Goal: Connect with others: Connect with others

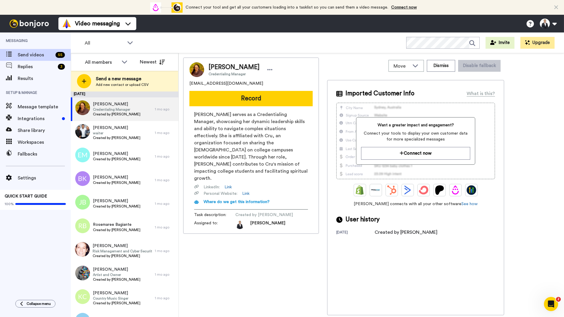
click at [534, 141] on div "[PERSON_NAME] Credentialing Manager [EMAIL_ADDRESS][DOMAIN_NAME] Record [PERSON…" at bounding box center [371, 187] width 376 height 258
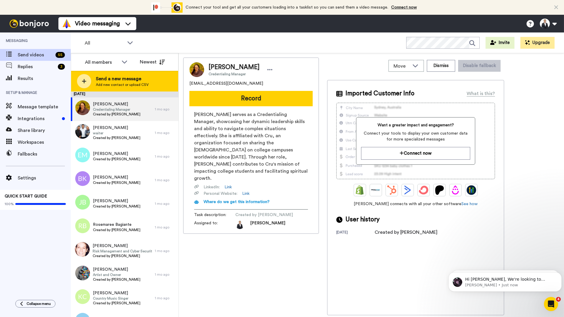
click at [83, 77] on div at bounding box center [84, 81] width 14 height 14
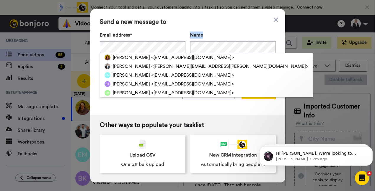
click at [205, 45] on div "Name" at bounding box center [233, 43] width 86 height 22
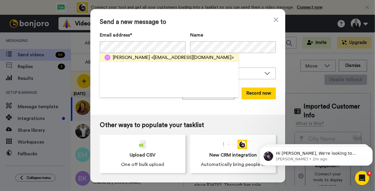
click at [130, 57] on span "[PERSON_NAME]" at bounding box center [131, 57] width 37 height 7
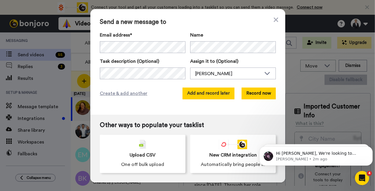
click at [199, 92] on button "Add and record later" at bounding box center [208, 94] width 52 height 12
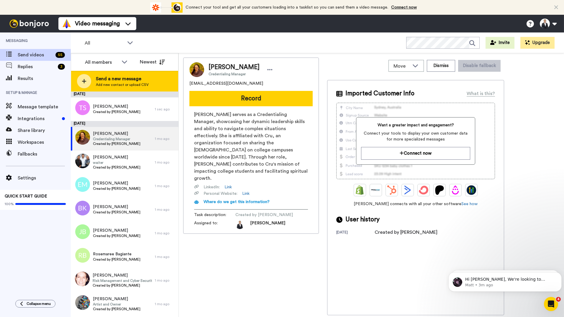
click at [76, 82] on div "Send a new message Add new contact or upload CSV" at bounding box center [124, 81] width 107 height 21
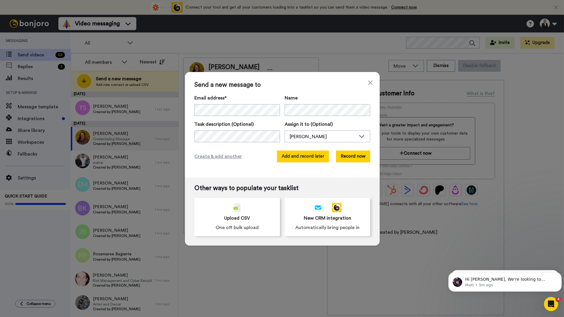
click at [311, 158] on button "Add and record later" at bounding box center [303, 156] width 52 height 12
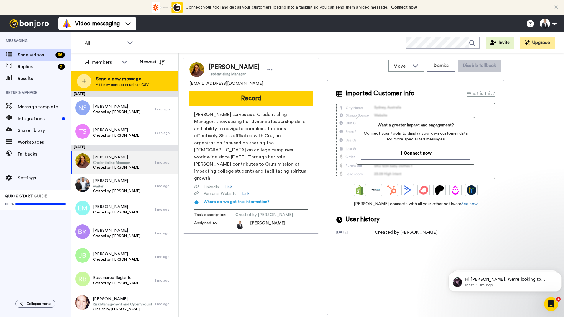
click at [109, 77] on span "Send a new message" at bounding box center [122, 78] width 53 height 7
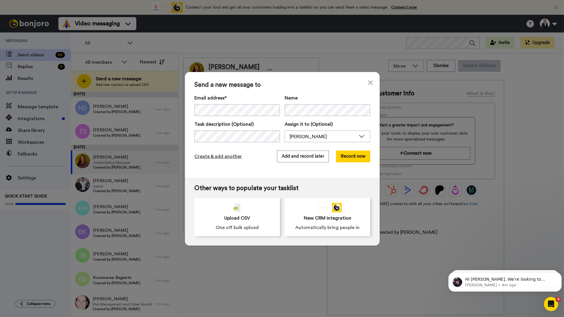
click at [223, 156] on span "Create & add another" at bounding box center [217, 156] width 47 height 7
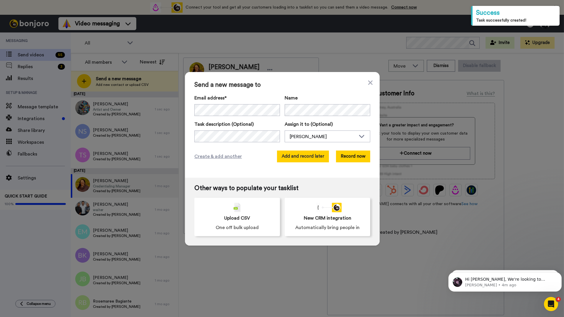
click at [298, 160] on button "Add and record later" at bounding box center [303, 156] width 52 height 12
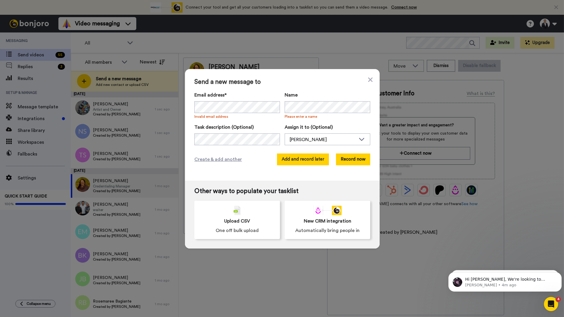
click at [295, 159] on button "Add and record later" at bounding box center [303, 159] width 52 height 12
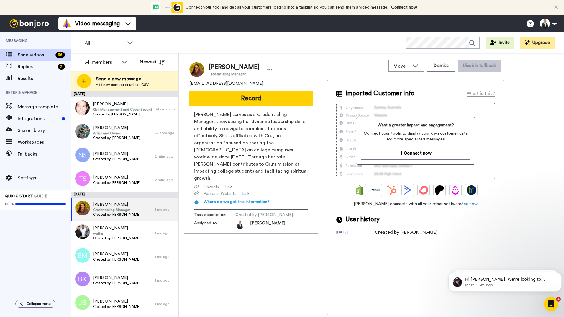
click at [137, 81] on span "Send a new message" at bounding box center [122, 78] width 53 height 7
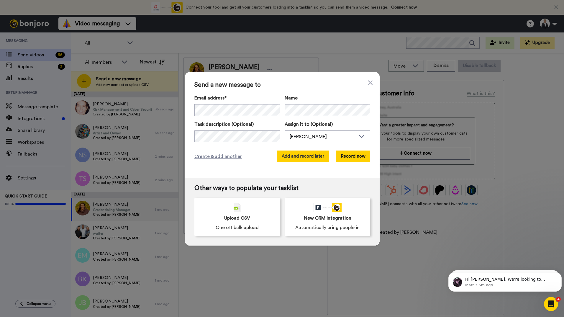
click at [312, 162] on button "Add and record later" at bounding box center [303, 156] width 52 height 12
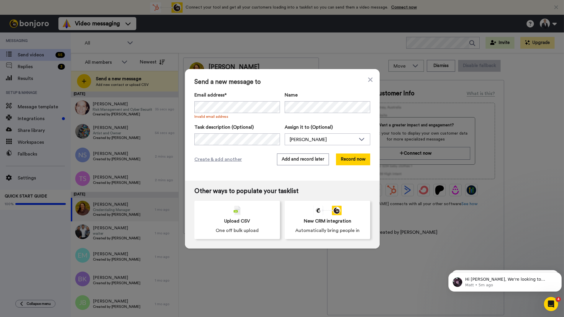
drag, startPoint x: 300, startPoint y: 161, endPoint x: 253, endPoint y: 149, distance: 48.6
click at [300, 161] on button "Add and record later" at bounding box center [303, 159] width 52 height 12
click at [292, 163] on button "Add and record later" at bounding box center [303, 159] width 52 height 12
click at [303, 161] on button "Add and record later" at bounding box center [303, 159] width 52 height 12
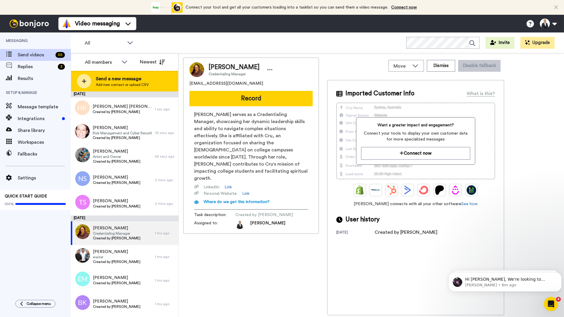
click at [93, 84] on div "Send a new message Add new contact or upload CSV" at bounding box center [124, 81] width 107 height 21
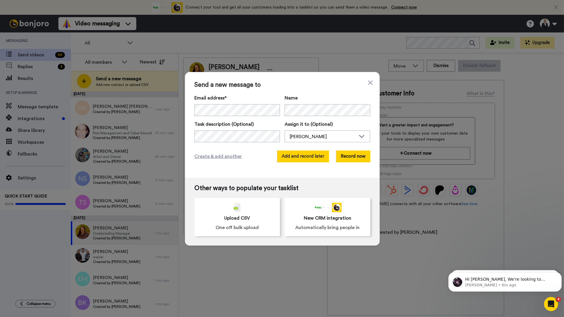
click at [304, 158] on button "Add and record later" at bounding box center [303, 156] width 52 height 12
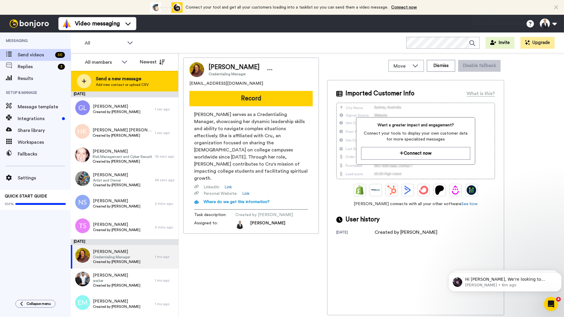
click at [109, 80] on span "Send a new message" at bounding box center [122, 78] width 53 height 7
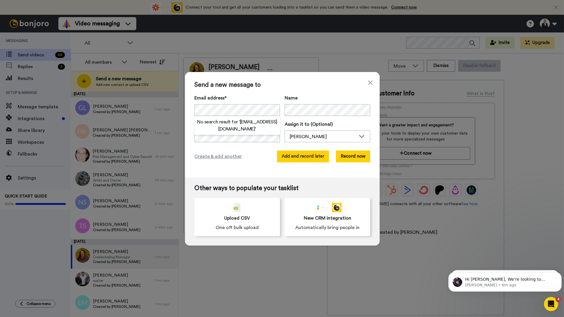
click at [301, 152] on button "Add and record later" at bounding box center [303, 156] width 52 height 12
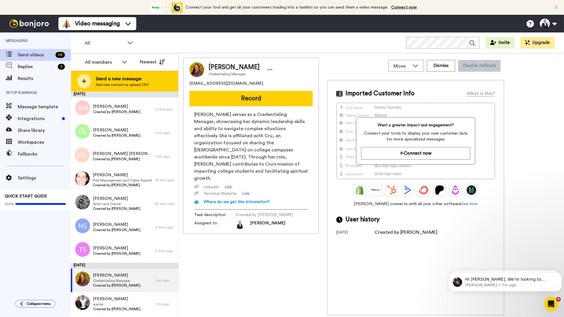
click at [100, 79] on span "Send a new message" at bounding box center [122, 78] width 53 height 7
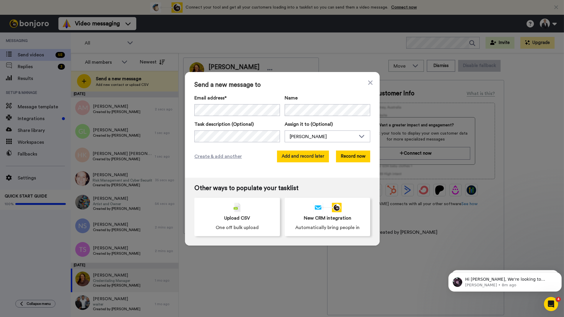
click at [301, 157] on button "Add and record later" at bounding box center [303, 156] width 52 height 12
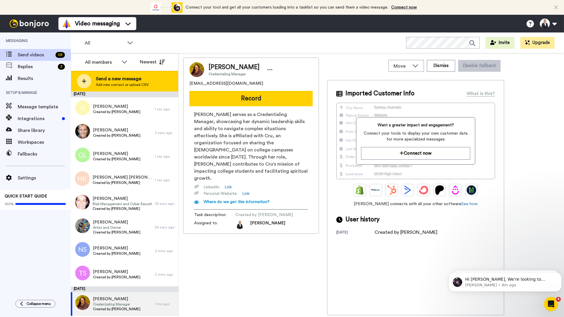
click at [136, 83] on span "Add new contact or upload CSV" at bounding box center [122, 84] width 53 height 5
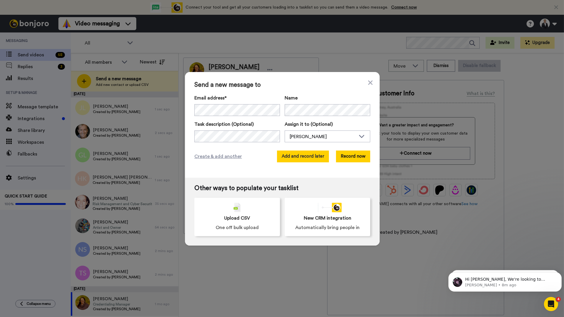
click at [306, 156] on button "Add and record later" at bounding box center [303, 156] width 52 height 12
